Goal: Task Accomplishment & Management: Use online tool/utility

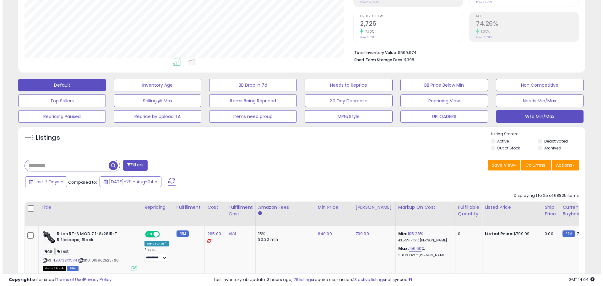
scroll to position [129, 329]
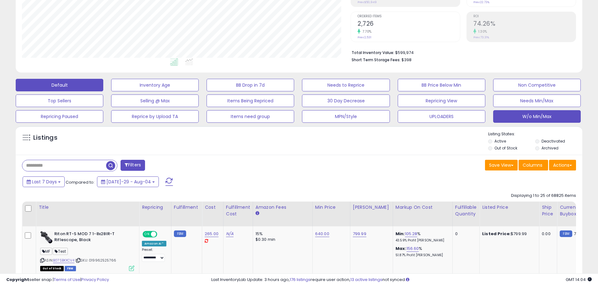
click at [199, 91] on button "W/o Min/Max" at bounding box center [155, 85] width 88 height 13
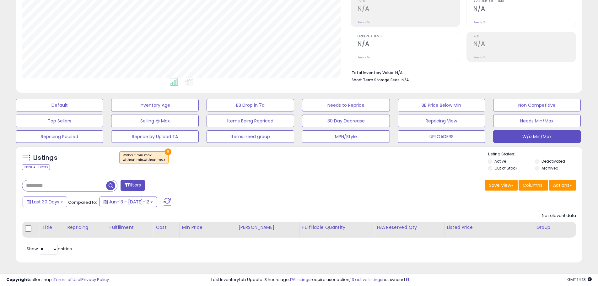
click at [164, 205] on span at bounding box center [168, 202] width 8 height 8
click at [338, 207] on div "Last 30 Days Compared to: Jun-13 - Jul-12" at bounding box center [229, 203] width 416 height 14
click at [160, 196] on button at bounding box center [168, 202] width 16 height 13
click at [438, 202] on div "Last 30 Days Compared to: Jun-13 - Jul-12" at bounding box center [298, 203] width 564 height 14
click at [164, 201] on span at bounding box center [168, 202] width 8 height 8
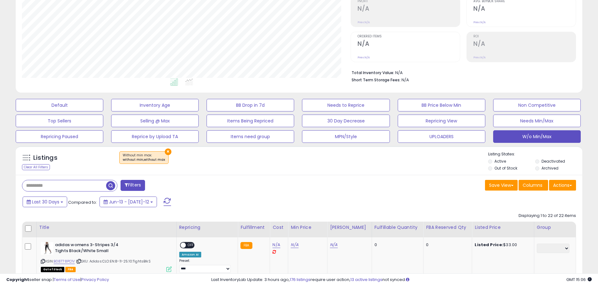
click at [164, 201] on span at bounding box center [168, 202] width 8 height 8
click at [558, 184] on button "Actions" at bounding box center [562, 185] width 27 height 11
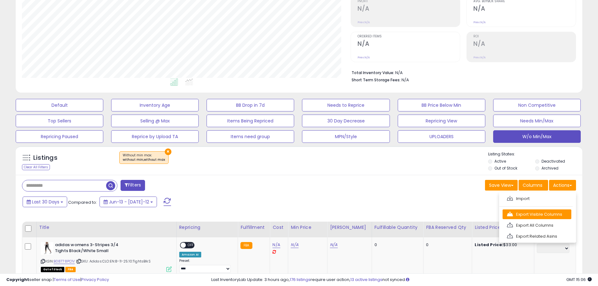
click at [552, 216] on link "Export Visible Columns" at bounding box center [537, 214] width 69 height 10
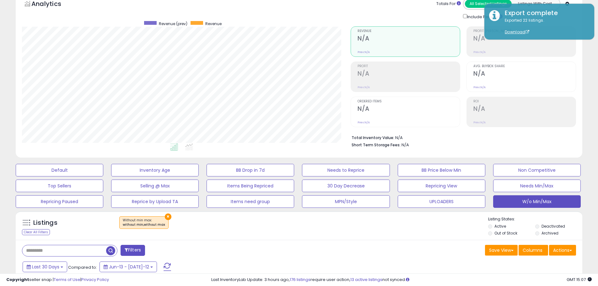
scroll to position [0, 0]
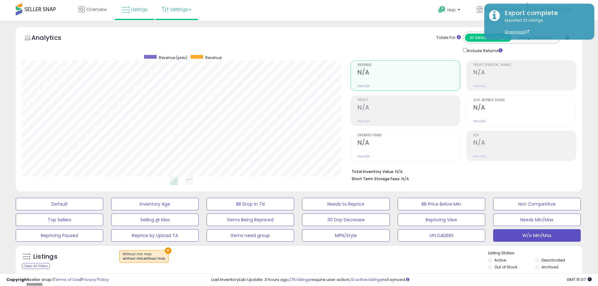
click at [192, 13] on link "Settings" at bounding box center [177, 9] width 38 height 19
click at [176, 31] on link "Store settings" at bounding box center [178, 32] width 28 height 6
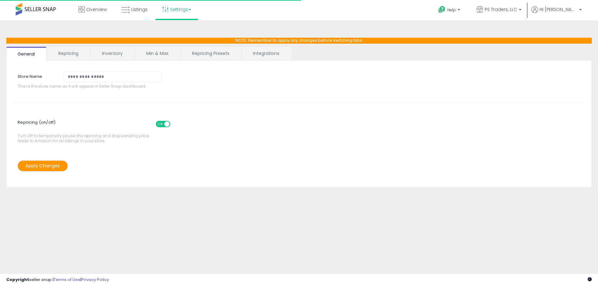
click at [210, 53] on link "Repricing Presets" at bounding box center [211, 53] width 60 height 13
select select "*********"
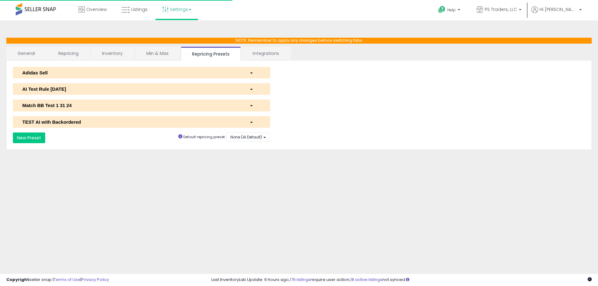
select select "**********"
select select "******"
click at [56, 89] on div "AI Test Rule 2 12 2024" at bounding box center [131, 89] width 227 height 7
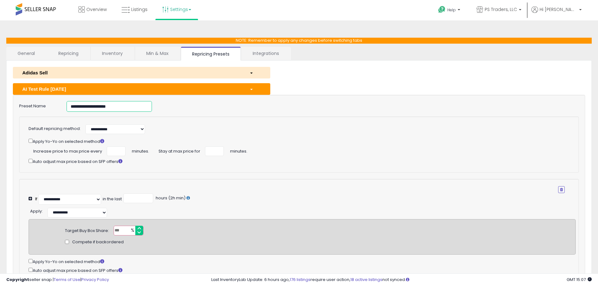
drag, startPoint x: 140, startPoint y: 106, endPoint x: -38, endPoint y: 105, distance: 178.1
click at [0, 105] on html "Unable to login Retrieving listings data.. has not yet accepted the Terms of Us…" at bounding box center [299, 143] width 598 height 286
click at [144, 14] on link "Listings" at bounding box center [134, 9] width 35 height 19
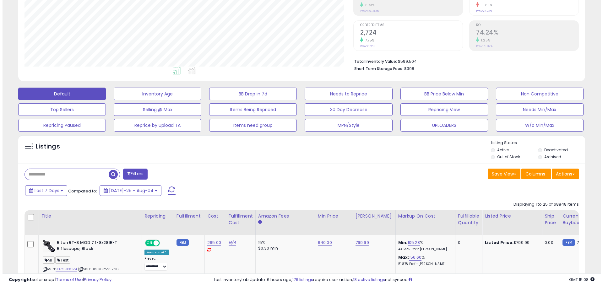
scroll to position [157, 0]
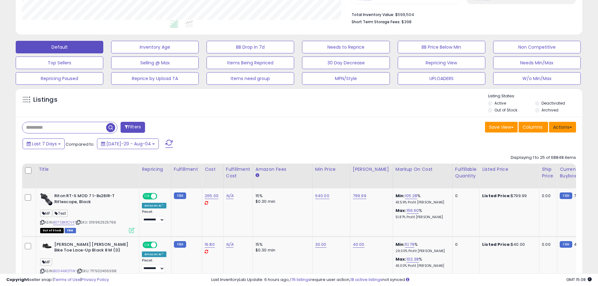
click at [567, 127] on button "Actions" at bounding box center [562, 127] width 27 height 11
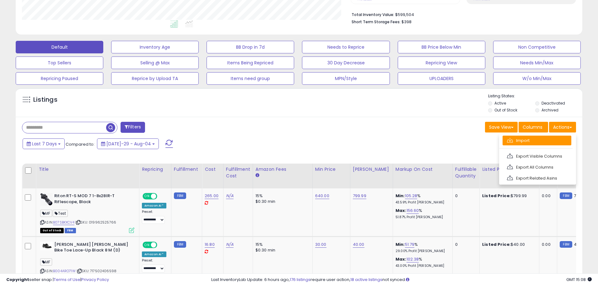
click at [542, 138] on link "Import" at bounding box center [537, 141] width 69 height 10
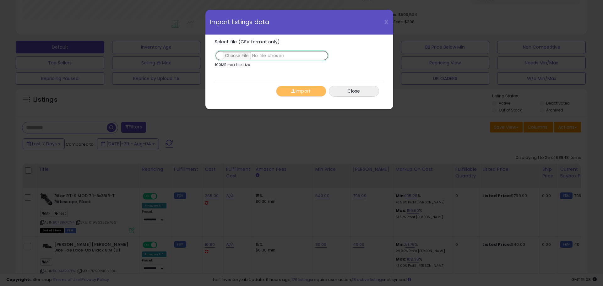
click at [239, 57] on input "Select file (CSV format only)" at bounding box center [272, 55] width 114 height 11
type input "**********"
click at [312, 89] on button "Import" at bounding box center [301, 91] width 50 height 11
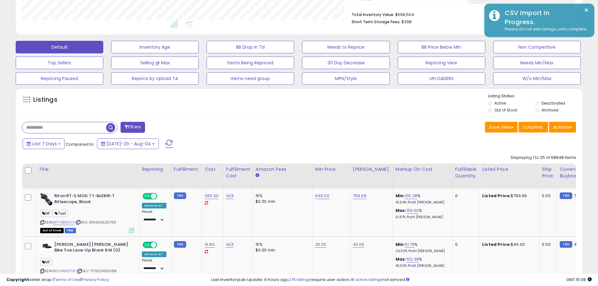
scroll to position [313897, 313697]
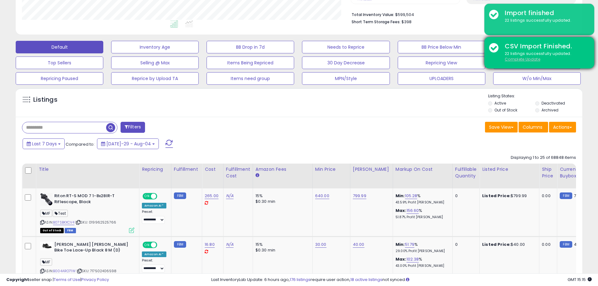
click at [515, 58] on u "Complete Update" at bounding box center [522, 59] width 35 height 5
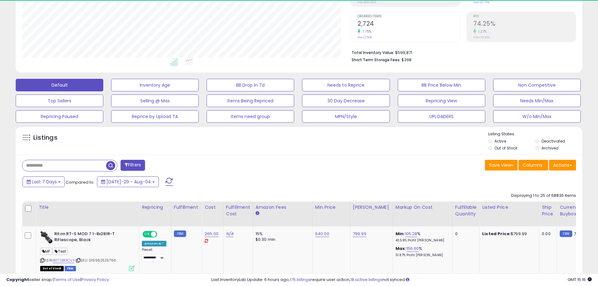
scroll to position [129, 329]
